Goal: Information Seeking & Learning: Learn about a topic

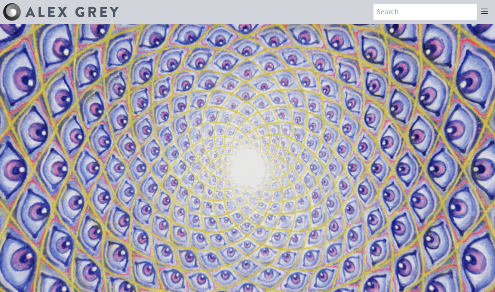
click at [97, 10] on img at bounding box center [71, 12] width 93 height 10
click at [484, 7] on icon at bounding box center [484, 11] width 9 height 9
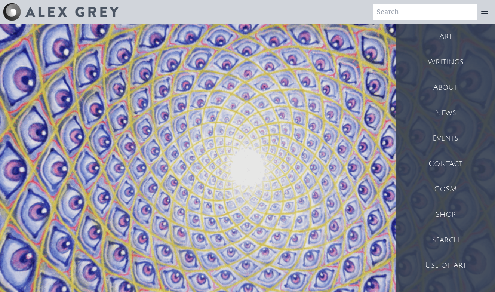
click at [448, 40] on div "Art" at bounding box center [445, 36] width 99 height 25
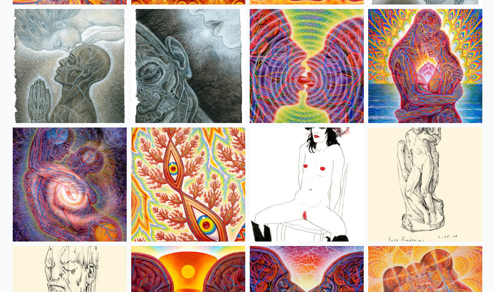
scroll to position [2442, 0]
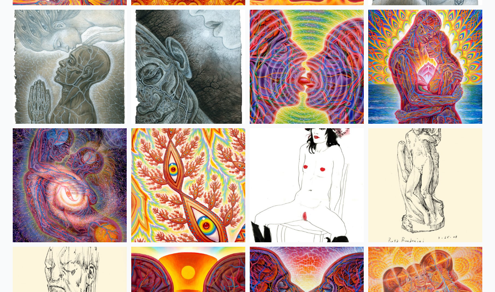
click at [323, 58] on img at bounding box center [307, 67] width 114 height 114
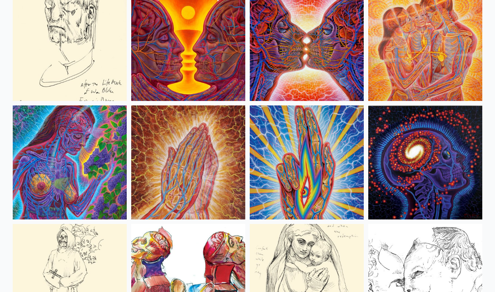
scroll to position [2701, 0]
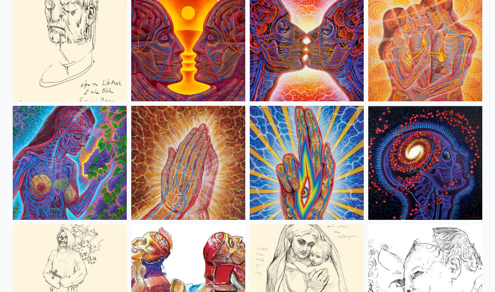
click at [270, 50] on img at bounding box center [307, 44] width 114 height 114
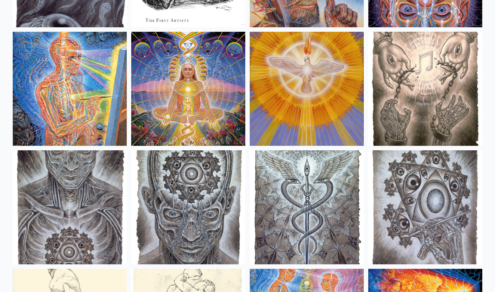
scroll to position [5500, 0]
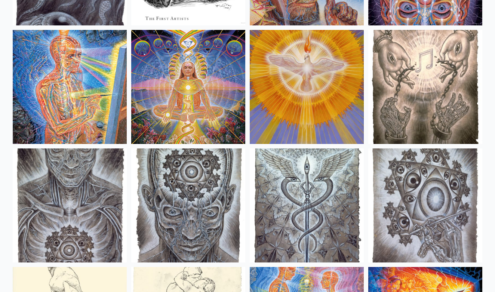
click at [89, 101] on img at bounding box center [70, 87] width 114 height 114
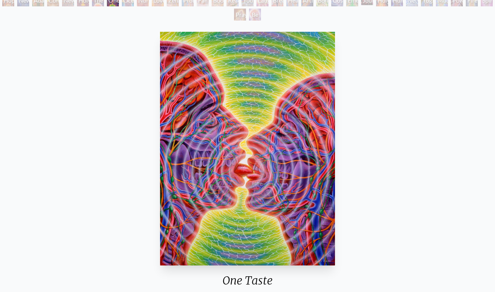
scroll to position [56, 0]
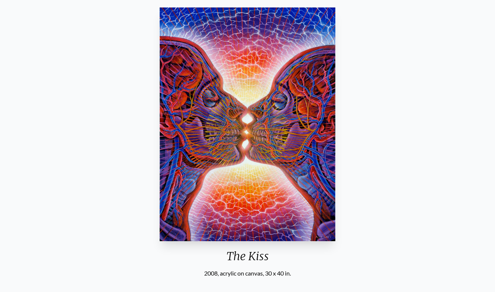
scroll to position [154, 0]
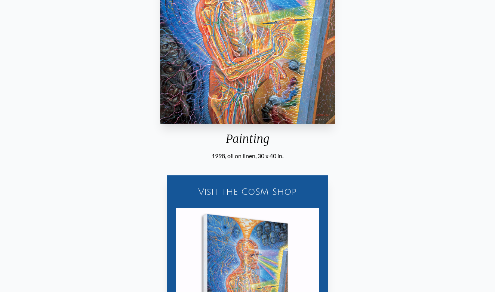
scroll to position [177, 0]
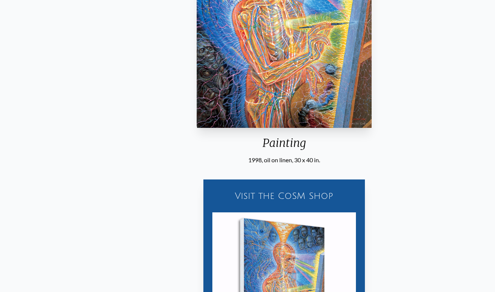
click at [261, 157] on div "Painting 1998, oil on linen, 30 x 40 in." at bounding box center [283, 27] width 181 height 273
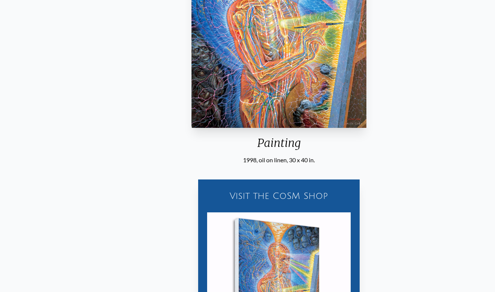
click at [259, 148] on div "Painting" at bounding box center [278, 145] width 181 height 19
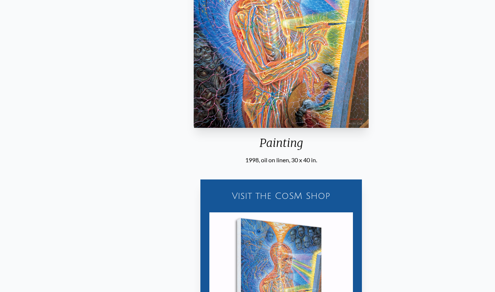
click at [250, 156] on div "Painting 1998, oil on linen, 30 x 40 in." at bounding box center [280, 27] width 181 height 273
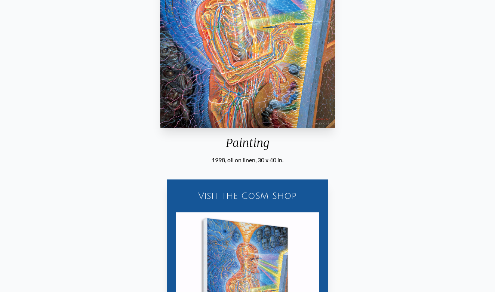
click at [250, 157] on div "1998, oil on linen, 30 x 40 in." at bounding box center [247, 159] width 181 height 9
click at [250, 158] on div "1998, oil on linen, 30 x 40 in." at bounding box center [247, 159] width 181 height 9
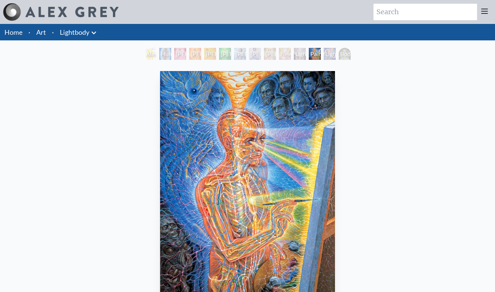
scroll to position [0, 0]
click at [485, 15] on icon at bounding box center [484, 11] width 9 height 9
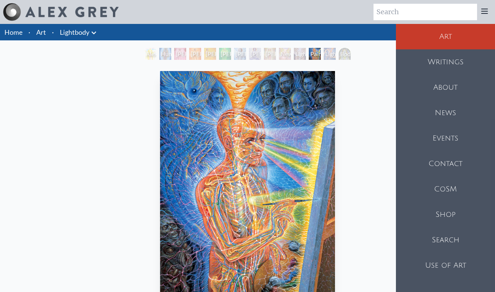
click at [456, 91] on div "About" at bounding box center [445, 87] width 99 height 25
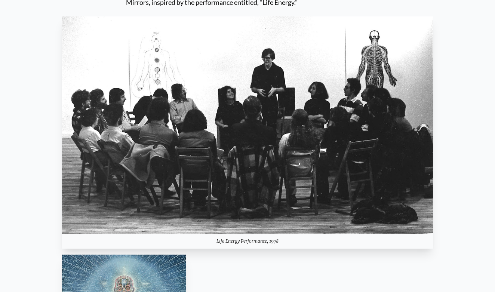
scroll to position [1925, 0]
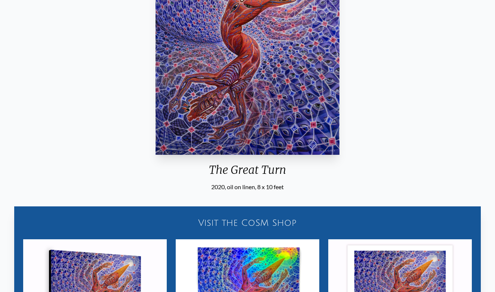
scroll to position [151, 0]
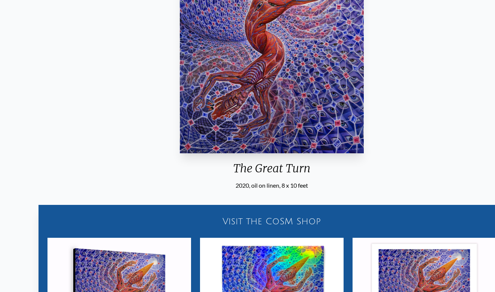
click at [258, 175] on div "The Great Turn" at bounding box center [272, 170] width 190 height 19
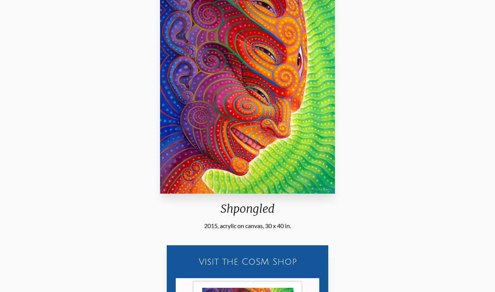
scroll to position [117, 0]
